Goal: Task Accomplishment & Management: Manage account settings

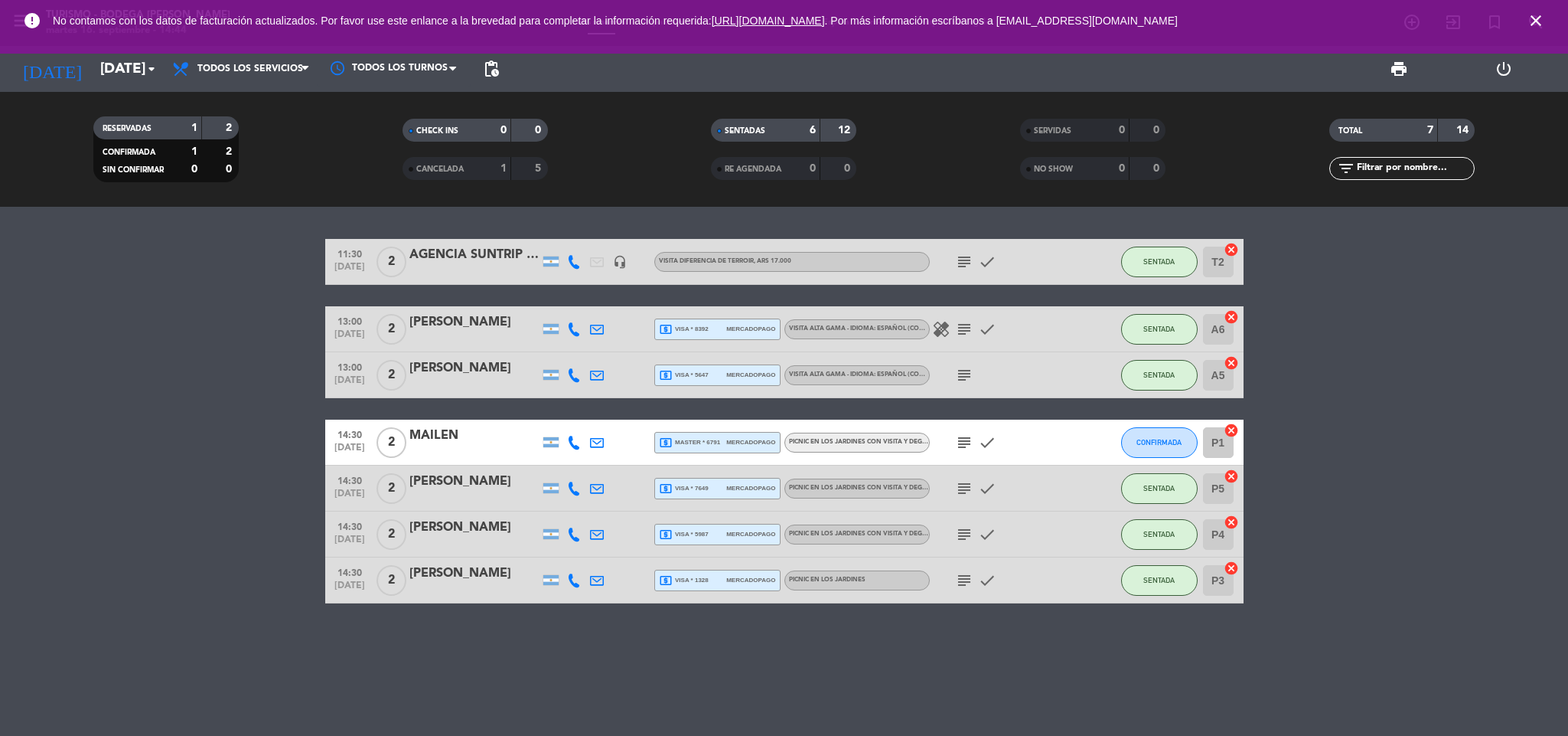
click at [1536, 21] on icon "close" at bounding box center [1535, 20] width 19 height 19
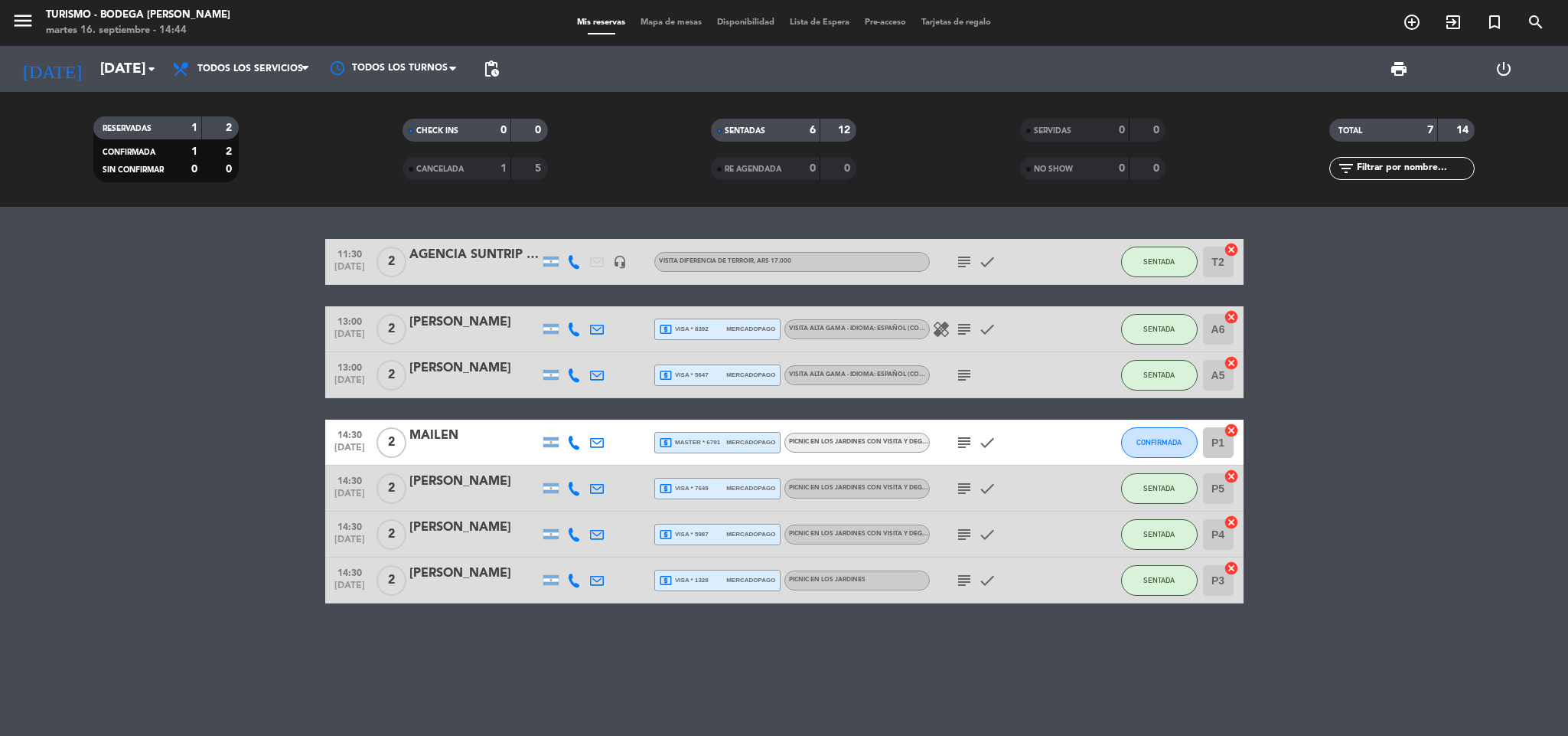
click at [955, 485] on icon "subject" at bounding box center [964, 488] width 19 height 19
click at [969, 531] on icon "subject" at bounding box center [964, 534] width 19 height 19
click at [963, 577] on icon "subject" at bounding box center [964, 580] width 19 height 19
click at [968, 443] on icon "subject" at bounding box center [964, 443] width 19 height 19
click at [968, 332] on icon "subject" at bounding box center [964, 329] width 19 height 19
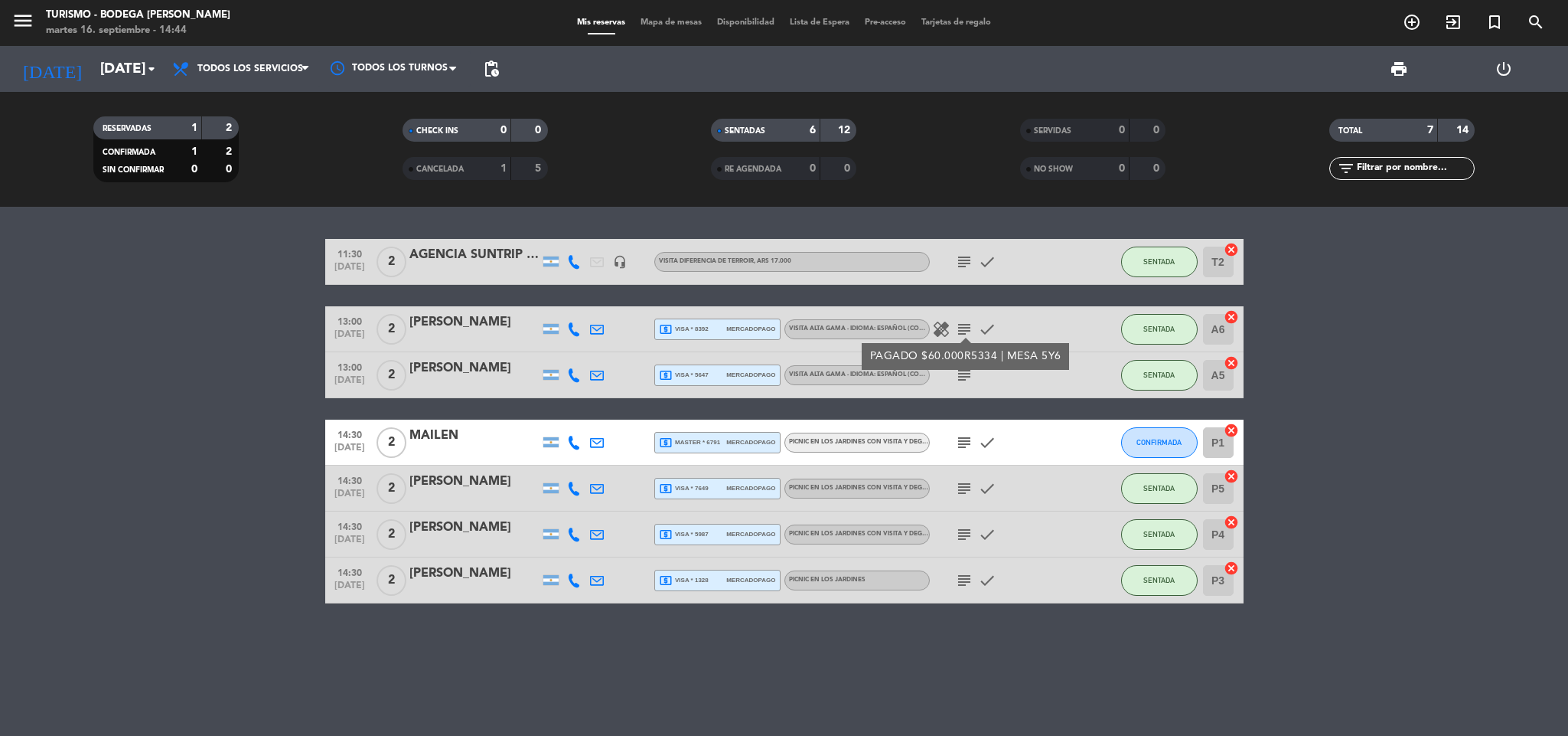
click at [472, 328] on div "[PERSON_NAME]" at bounding box center [475, 322] width 130 height 20
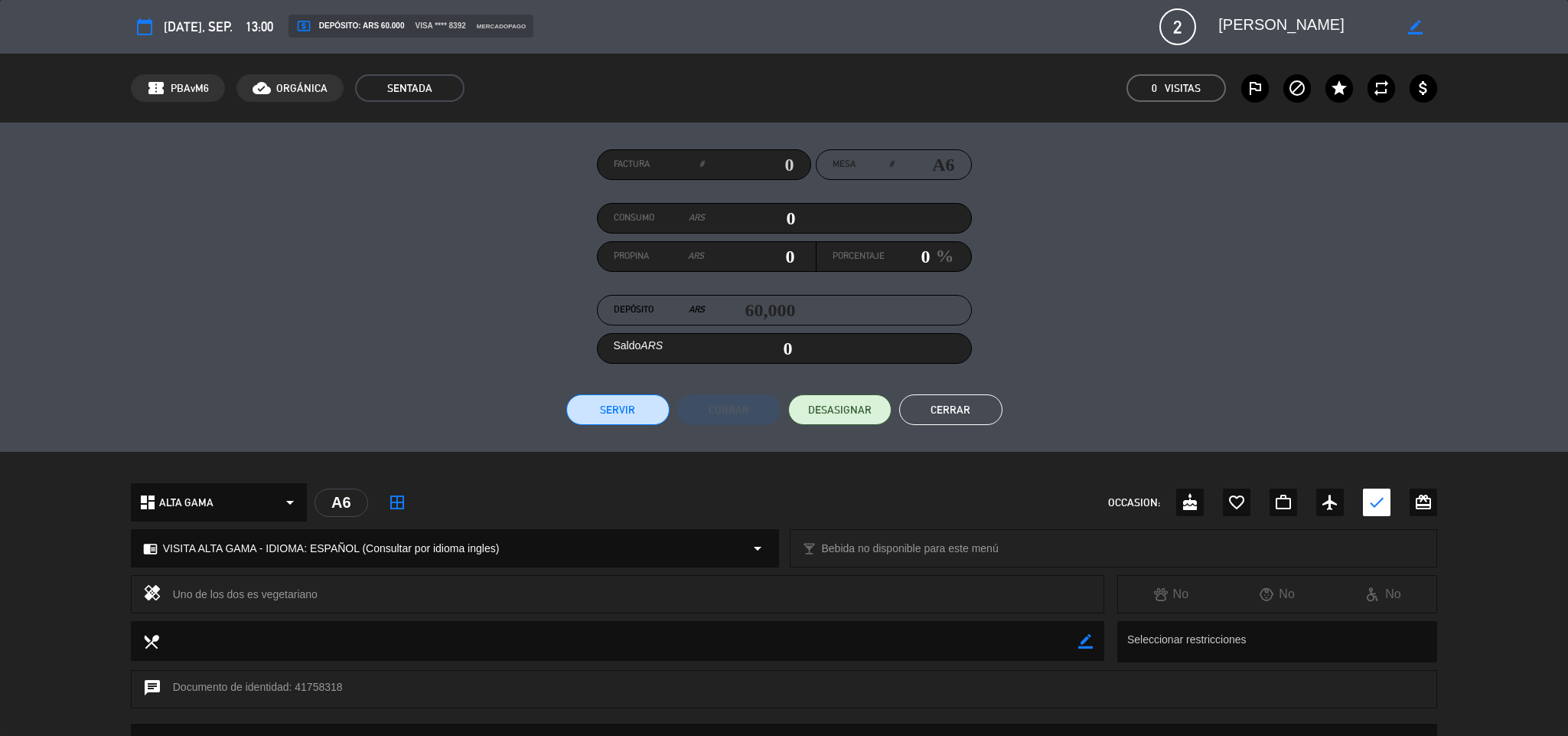
click at [386, 543] on span "VISITA ALTA GAMA - IDIOMA: ESPAÑOL (Consultar por idioma ingles)" at bounding box center [331, 549] width 336 height 18
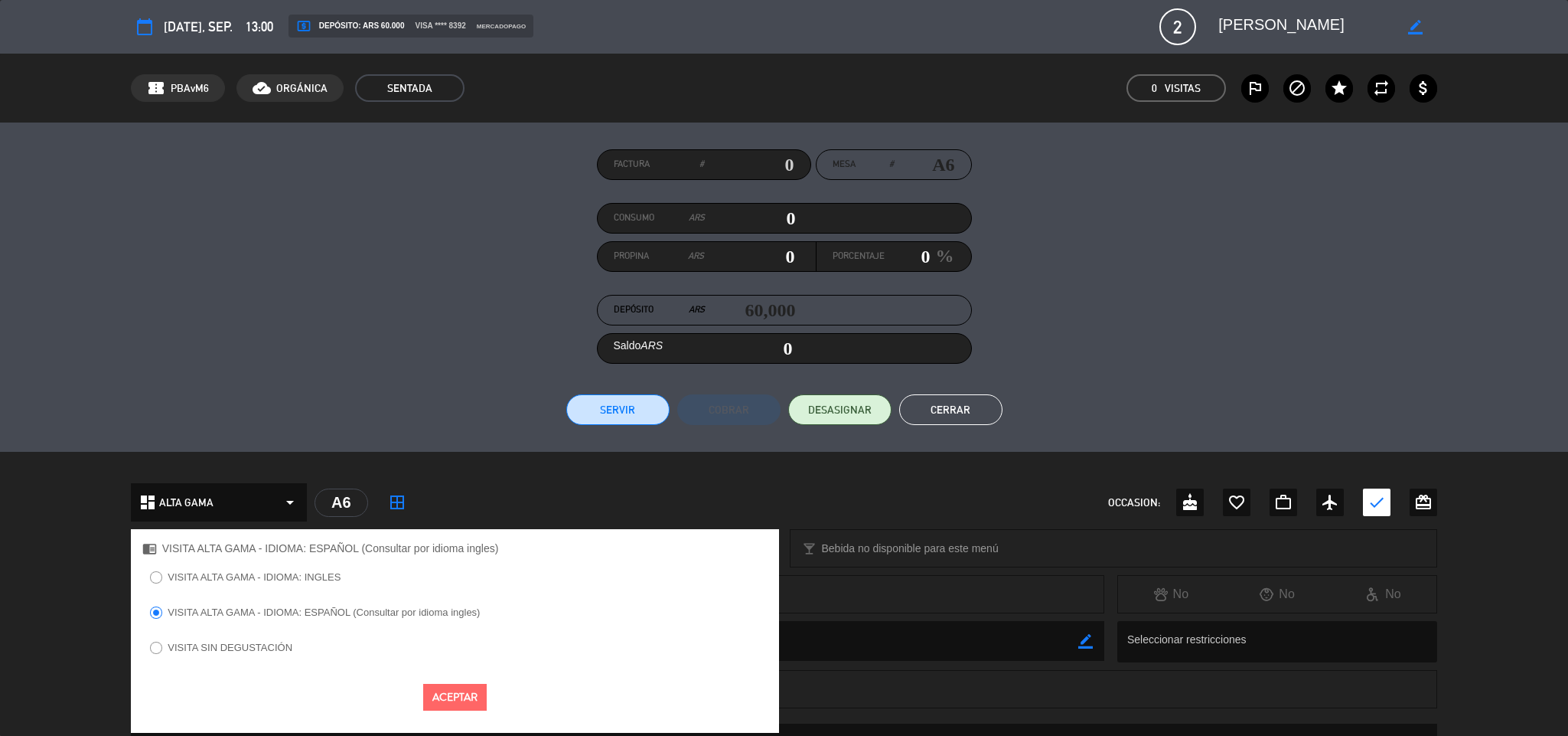
click at [925, 597] on div "Uno de los dos es vegetariano" at bounding box center [632, 594] width 919 height 21
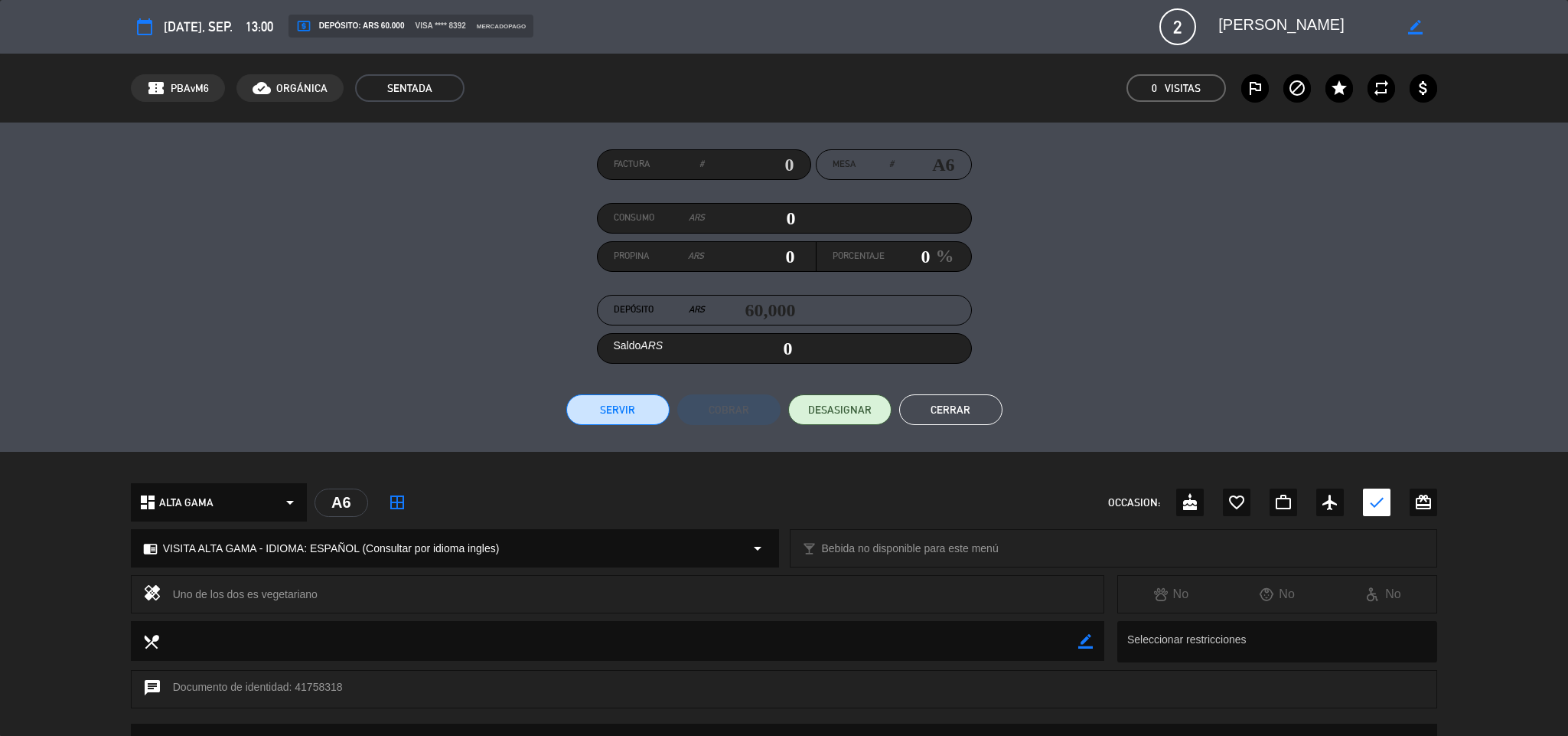
click at [1410, 28] on icon "border_color" at bounding box center [1416, 27] width 15 height 15
click at [1219, 24] on textarea at bounding box center [1306, 27] width 175 height 28
type textarea "PICNIC [PERSON_NAME]"
click at [1412, 25] on icon at bounding box center [1416, 27] width 15 height 15
click at [980, 405] on button "Cerrar" at bounding box center [951, 410] width 103 height 31
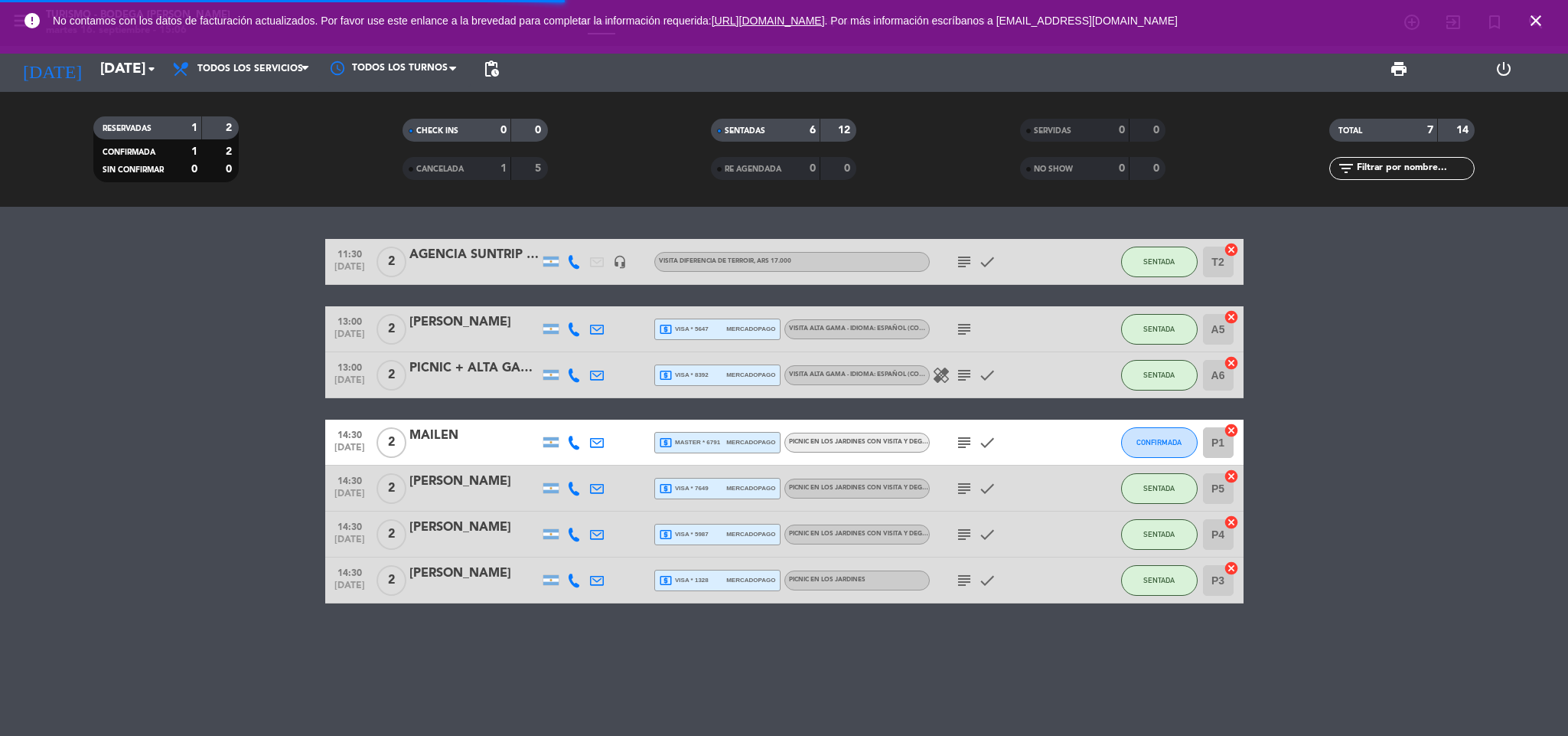
drag, startPoint x: 784, startPoint y: 341, endPoint x: 790, endPoint y: 273, distance: 68.3
click at [783, 341] on div "13:00 [DATE] 2 [PERSON_NAME] local_atm visa * 5647 mercadopago VISITA ALTA GAMA…" at bounding box center [784, 329] width 918 height 46
click at [963, 444] on icon "subject" at bounding box center [964, 443] width 19 height 19
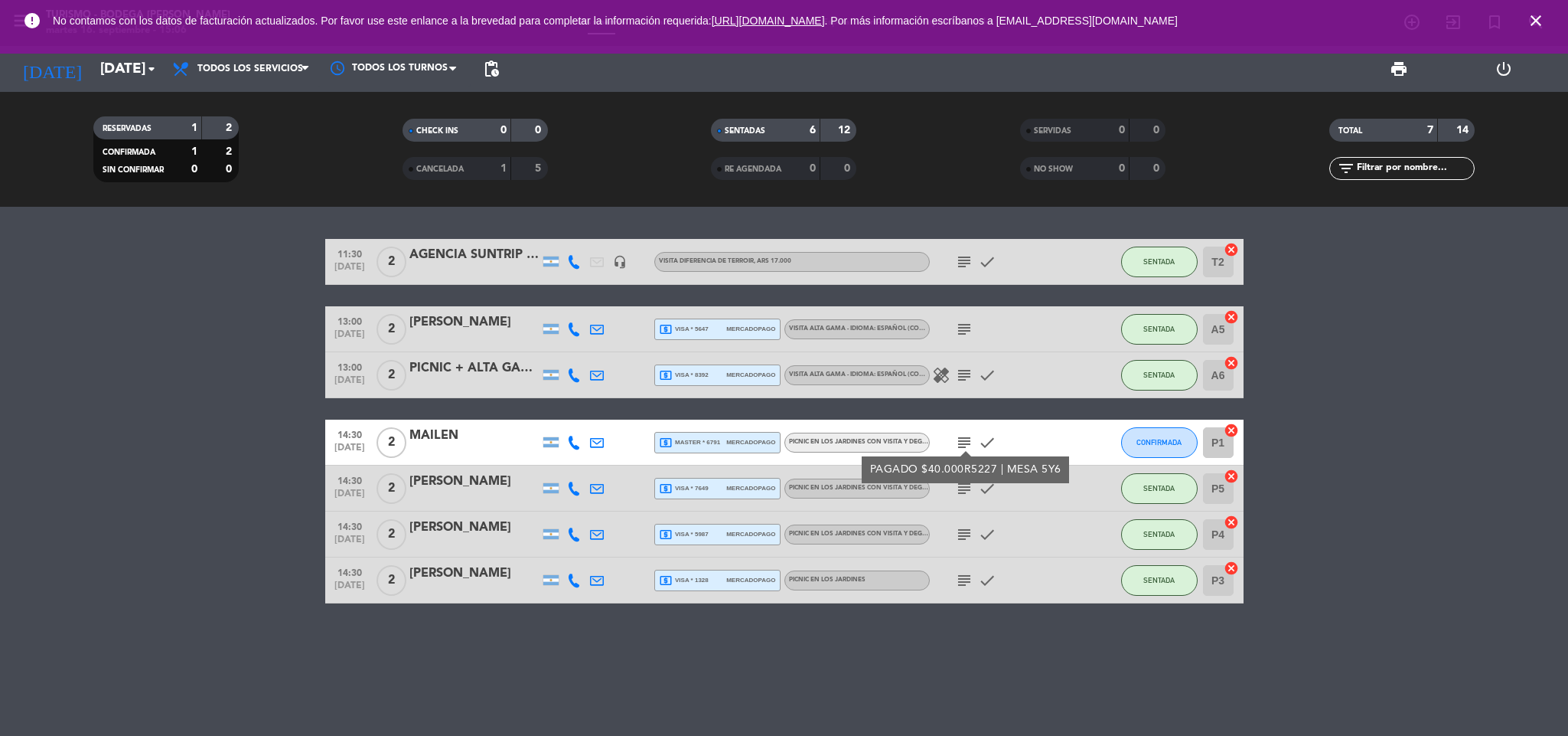
click at [1319, 386] on bookings-row "11:30 [DATE] 2 AGENCIA SUNTRIP - [PERSON_NAME] headset_mic VISITA DIFERENCIA DE…" at bounding box center [784, 421] width 1568 height 364
click at [964, 486] on icon "subject" at bounding box center [964, 488] width 19 height 19
click at [960, 525] on icon "subject" at bounding box center [964, 534] width 19 height 19
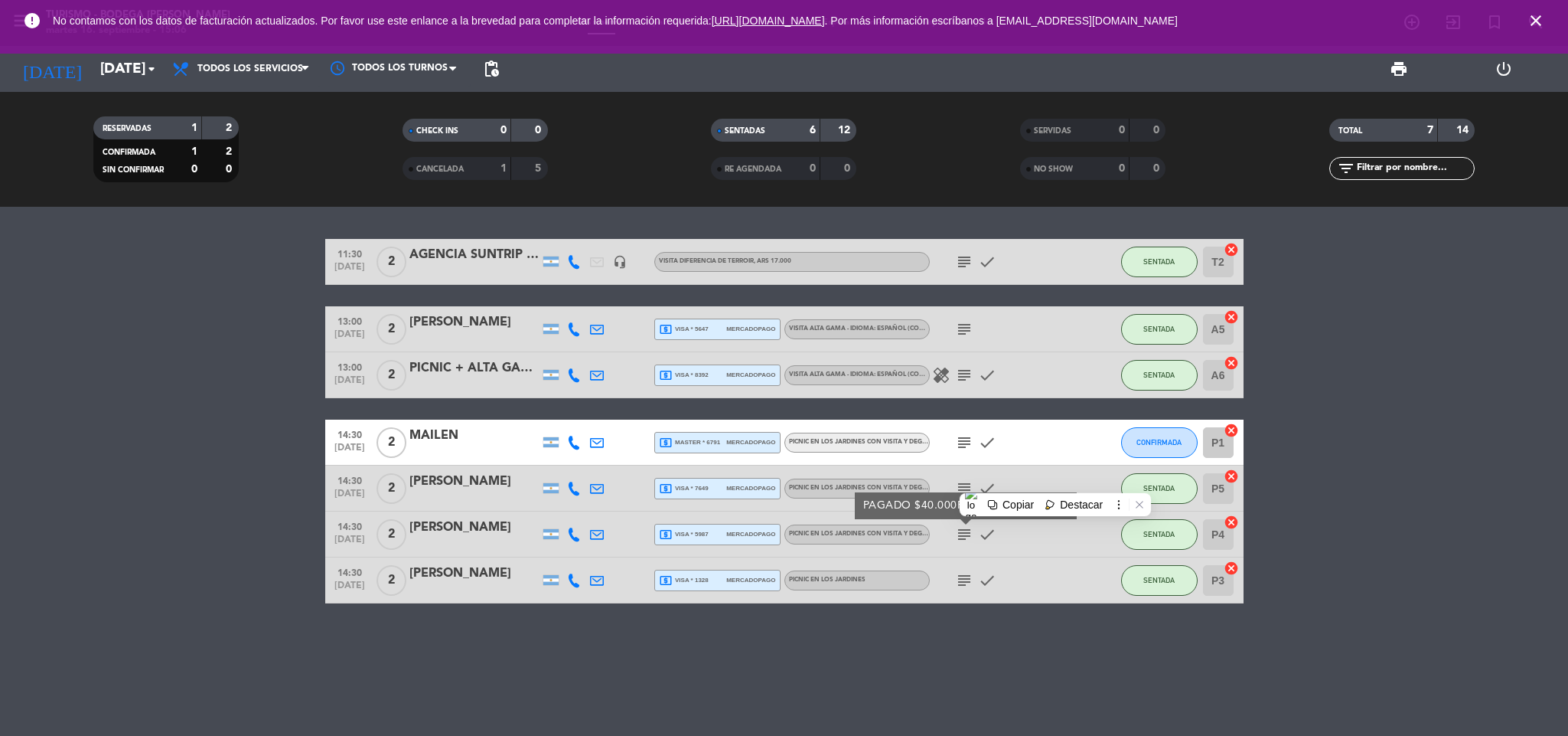
click at [967, 575] on icon "subject" at bounding box center [964, 580] width 19 height 19
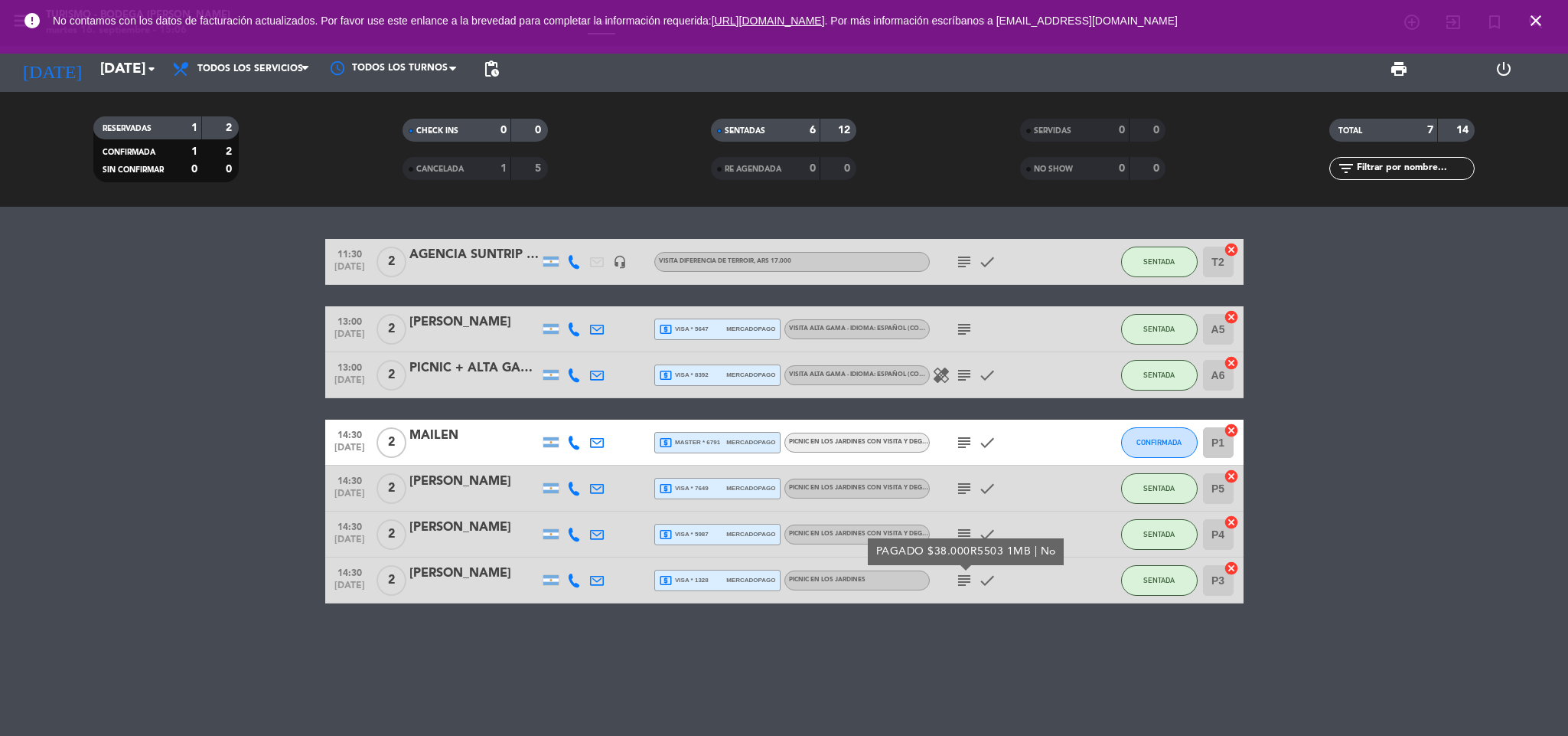
click at [968, 529] on icon "subject" at bounding box center [964, 534] width 19 height 19
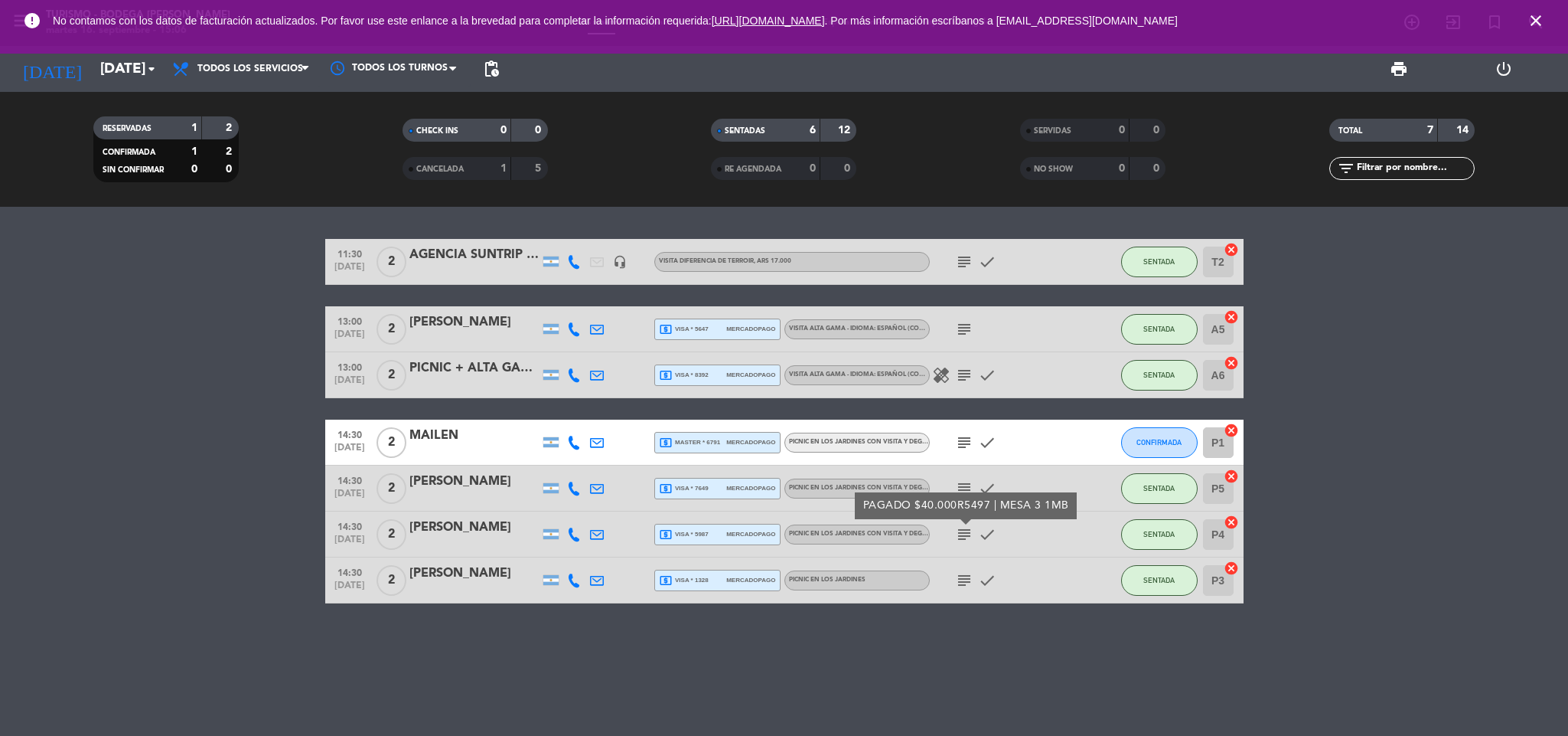
click at [960, 581] on icon "subject" at bounding box center [964, 580] width 19 height 19
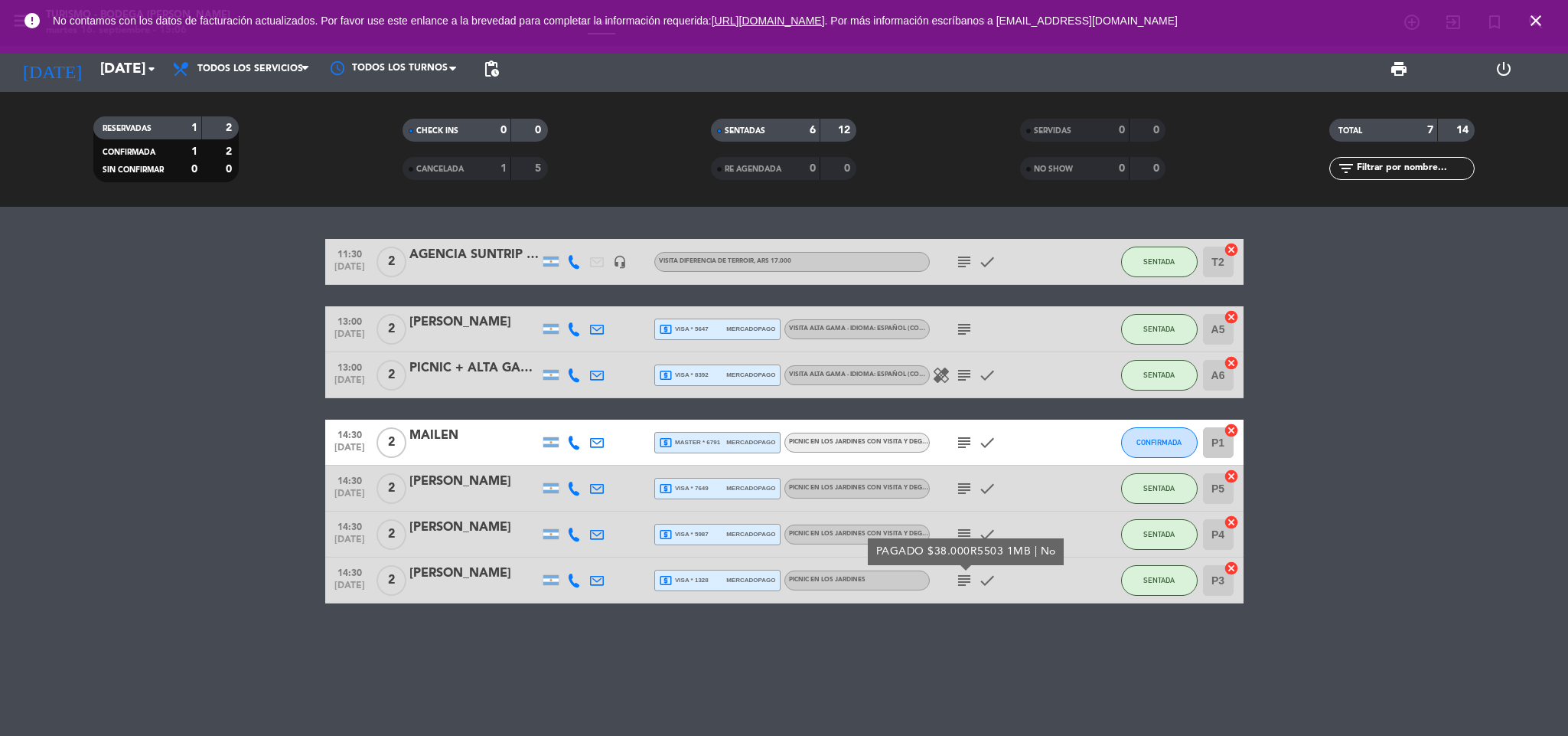
click at [1344, 424] on bookings-row "11:30 [DATE] 2 AGENCIA SUNTRIP - [PERSON_NAME] headset_mic VISITA DIFERENCIA DE…" at bounding box center [784, 421] width 1568 height 364
click at [955, 536] on icon "subject" at bounding box center [964, 534] width 19 height 19
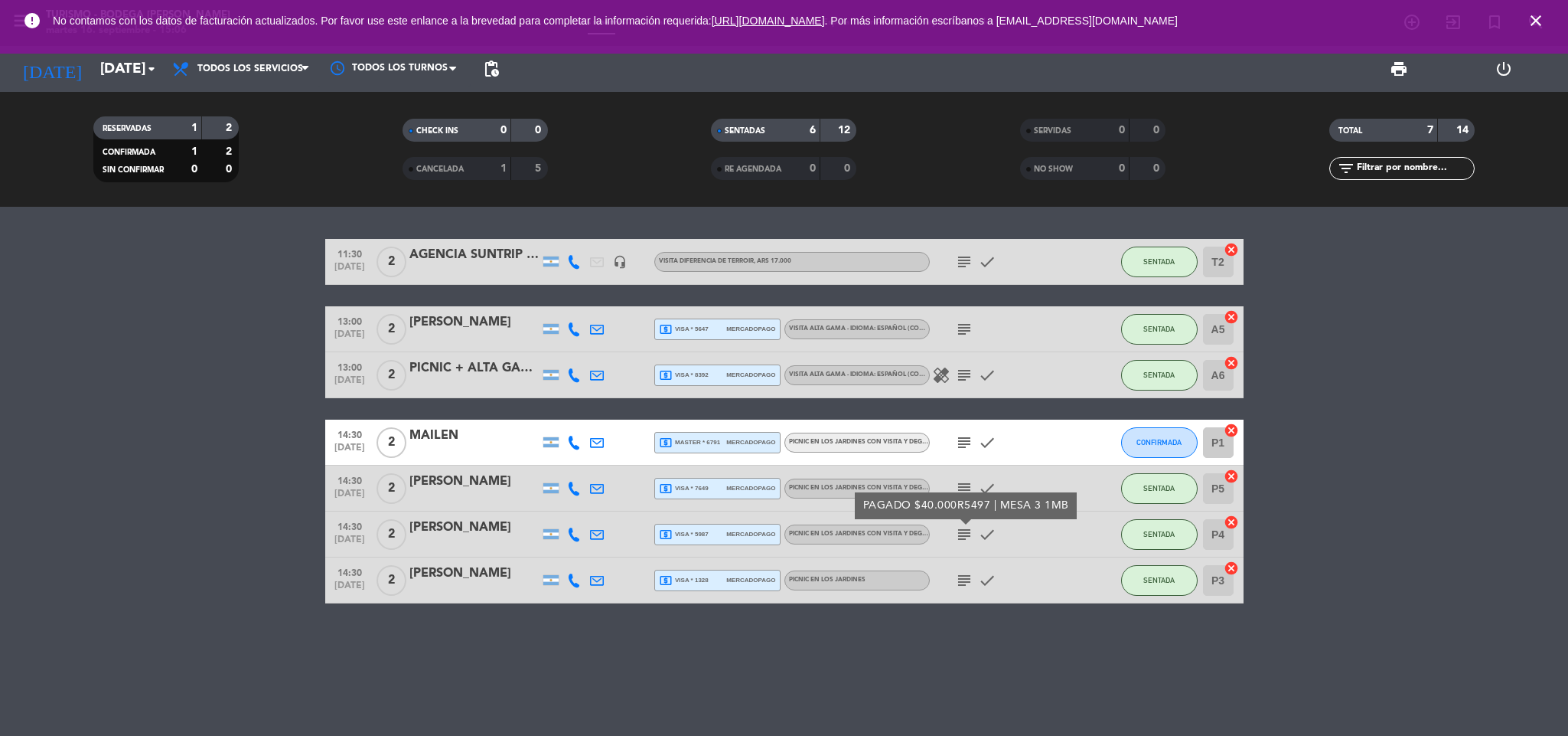
click at [963, 487] on icon "subject" at bounding box center [964, 488] width 19 height 19
click at [1267, 485] on bookings-row "11:30 [DATE] 2 AGENCIA SUNTRIP - [PERSON_NAME] headset_mic VISITA DIFERENCIA DE…" at bounding box center [784, 421] width 1568 height 364
